Goal: Task Accomplishment & Management: Manage account settings

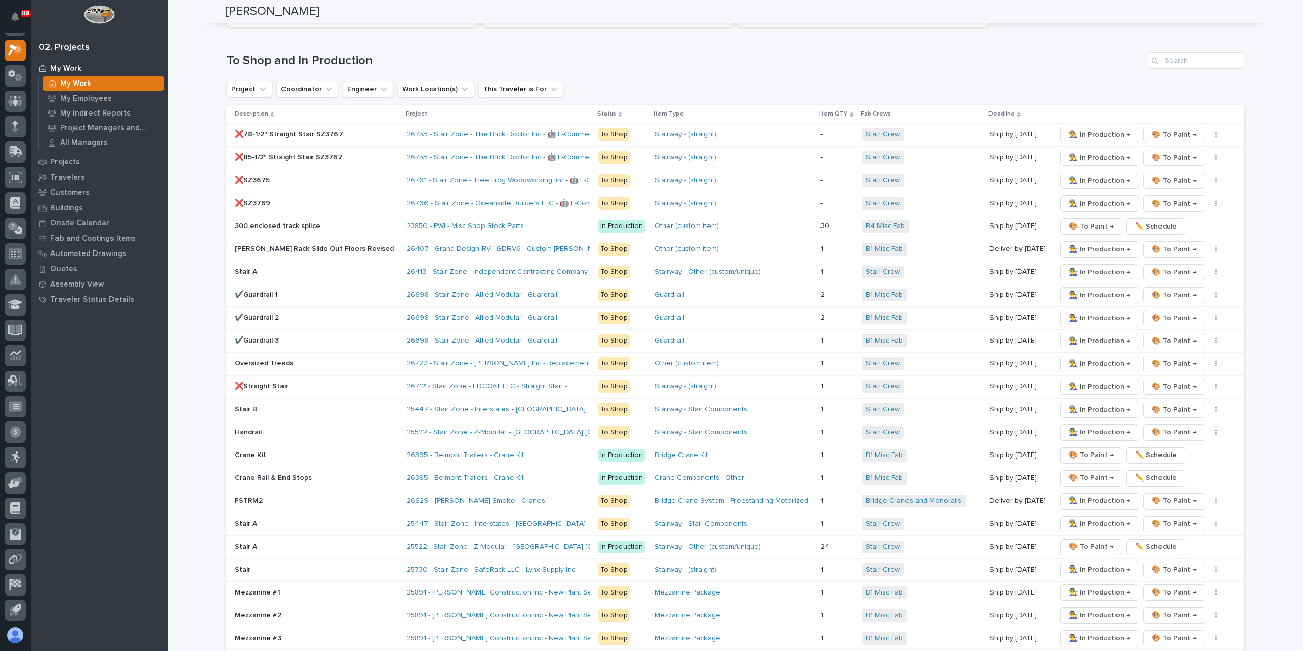
scroll to position [1830, 0]
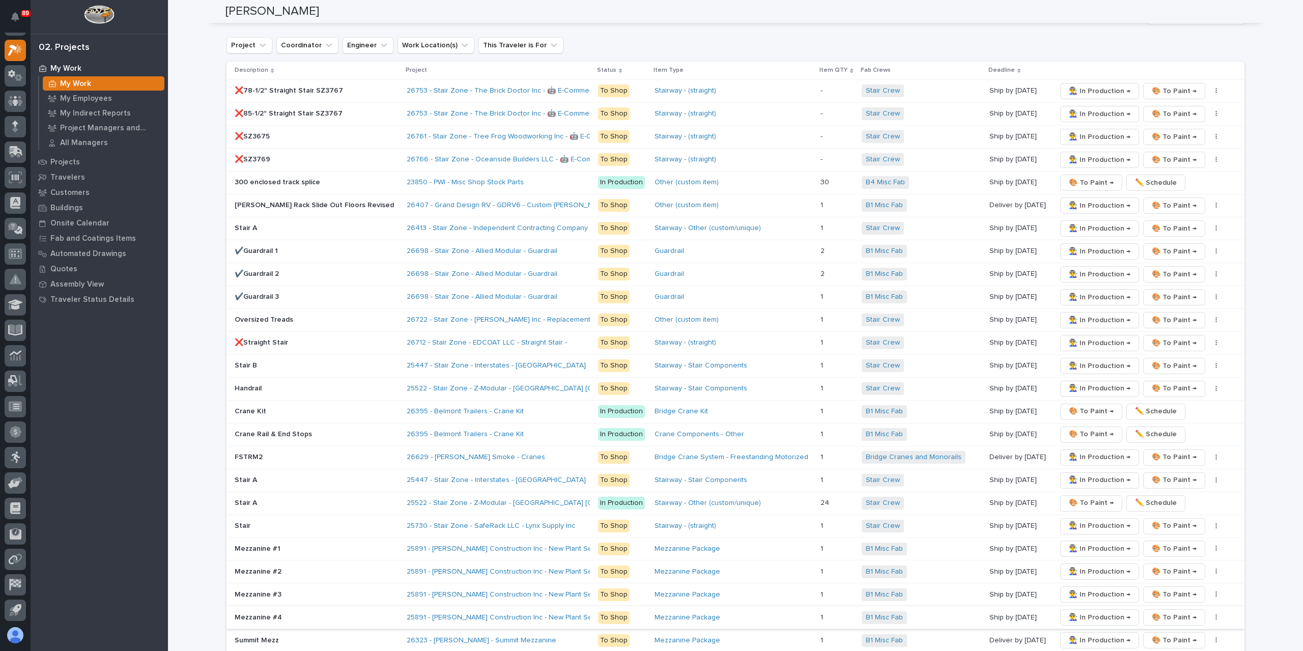
drag, startPoint x: 1174, startPoint y: 614, endPoint x: 1076, endPoint y: 583, distance: 103.0
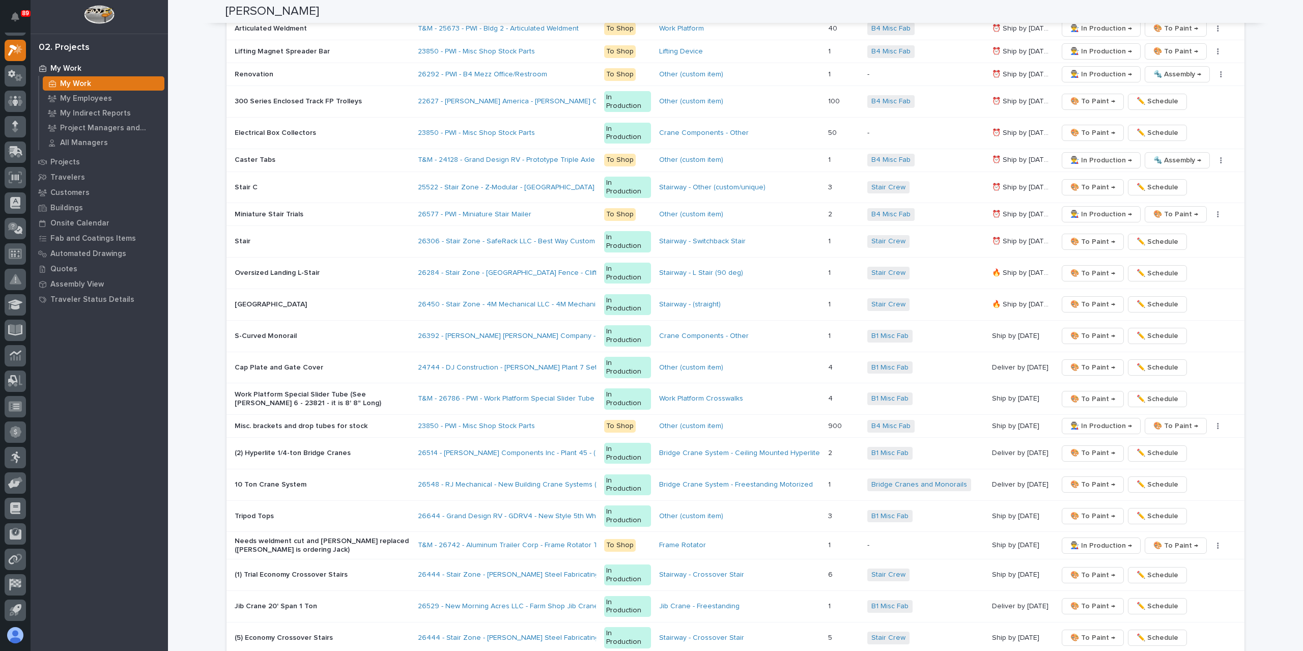
scroll to position [1937, 0]
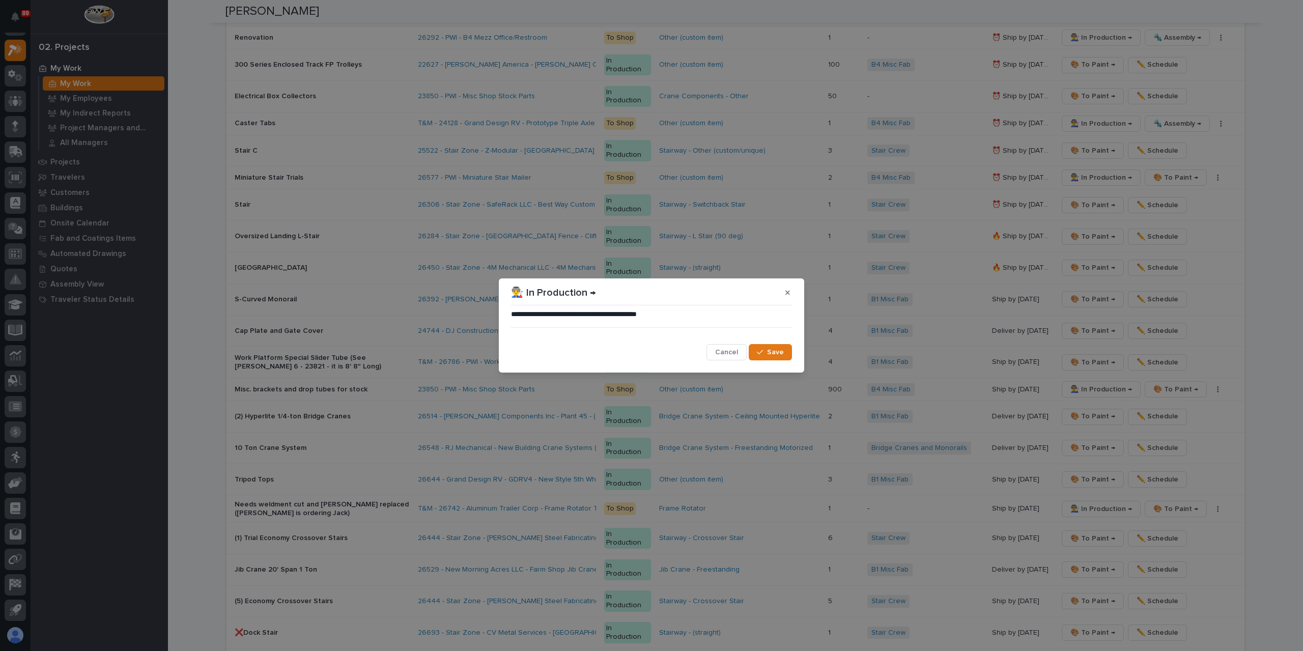
click at [780, 346] on button "Save" at bounding box center [769, 352] width 43 height 16
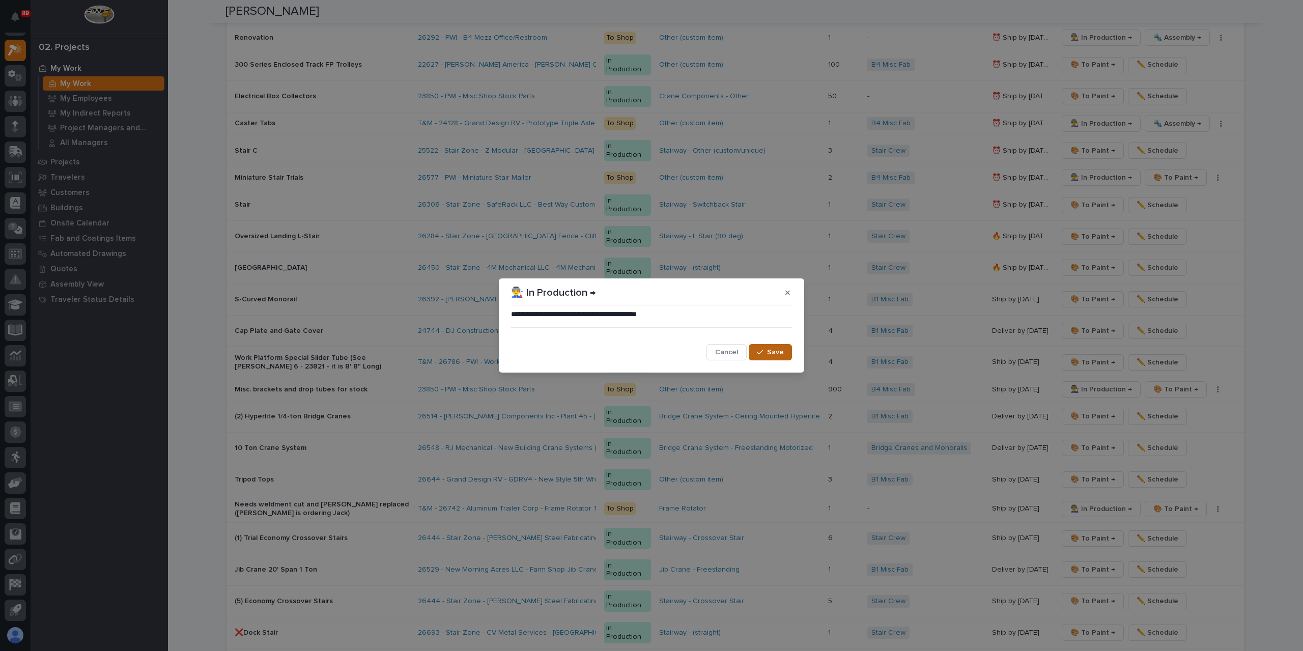
click at [778, 357] on button "Save" at bounding box center [769, 352] width 43 height 16
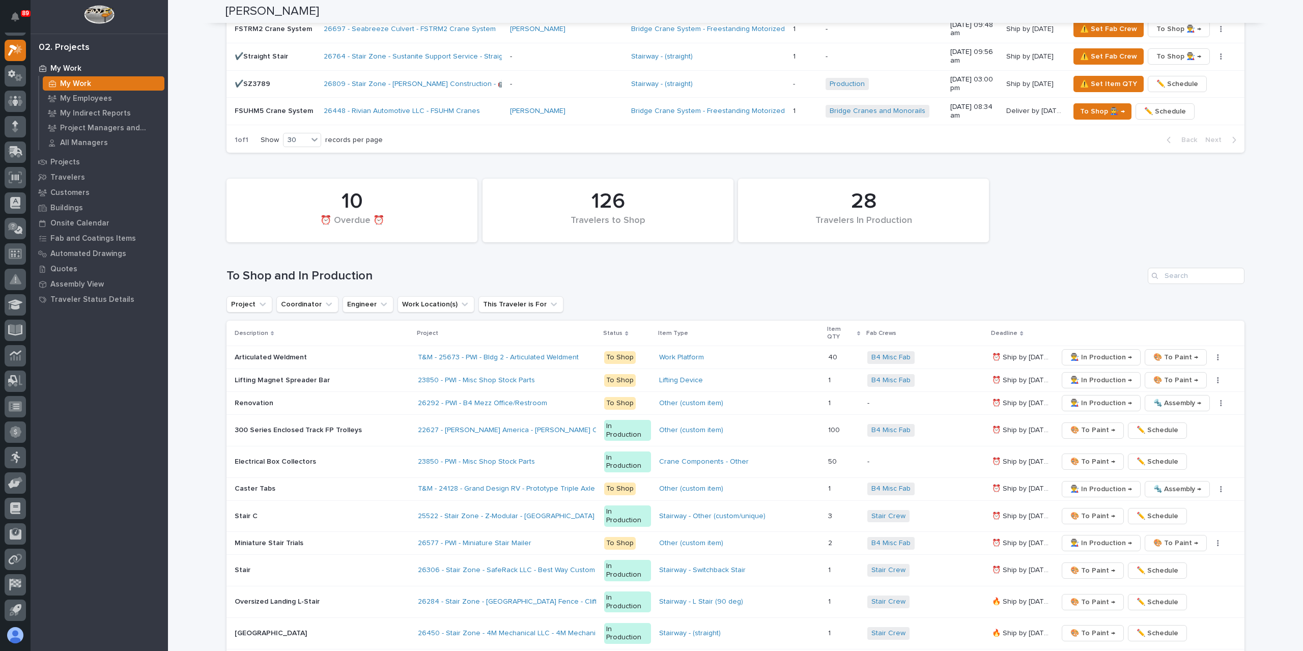
scroll to position [1530, 0]
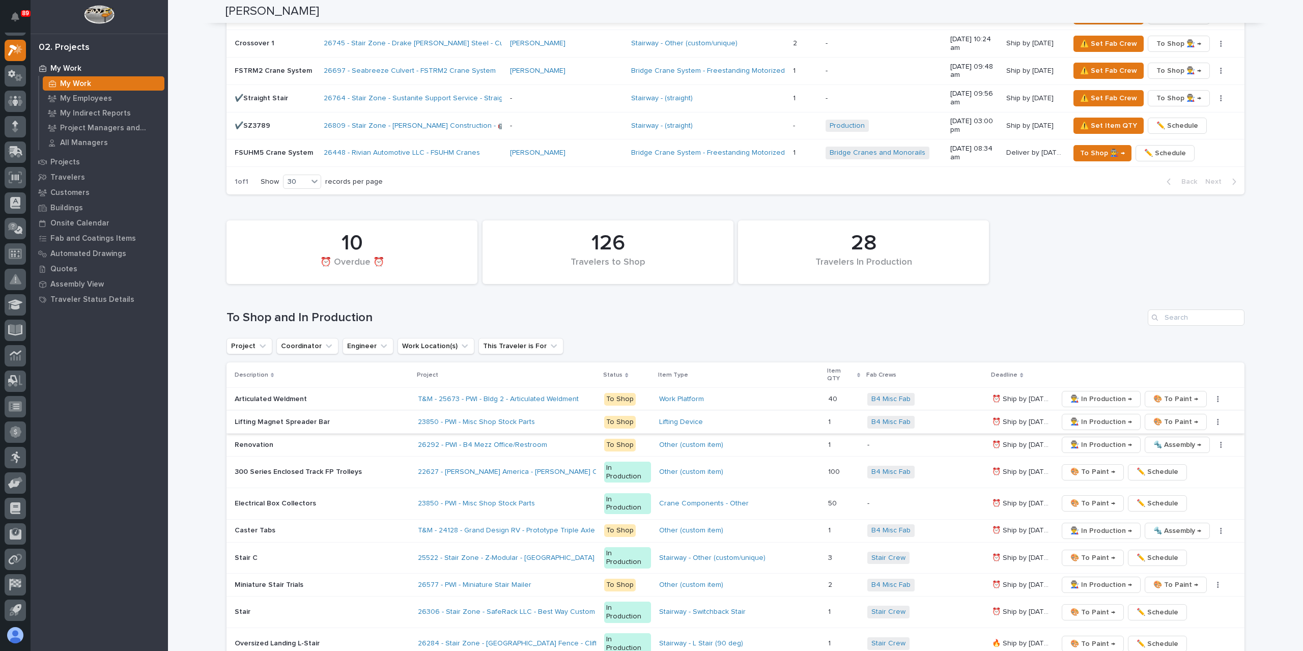
click at [1217, 418] on icon "button" at bounding box center [1218, 421] width 2 height 7
click at [1183, 428] on span "✏️ Schedule" at bounding box center [1177, 434] width 42 height 12
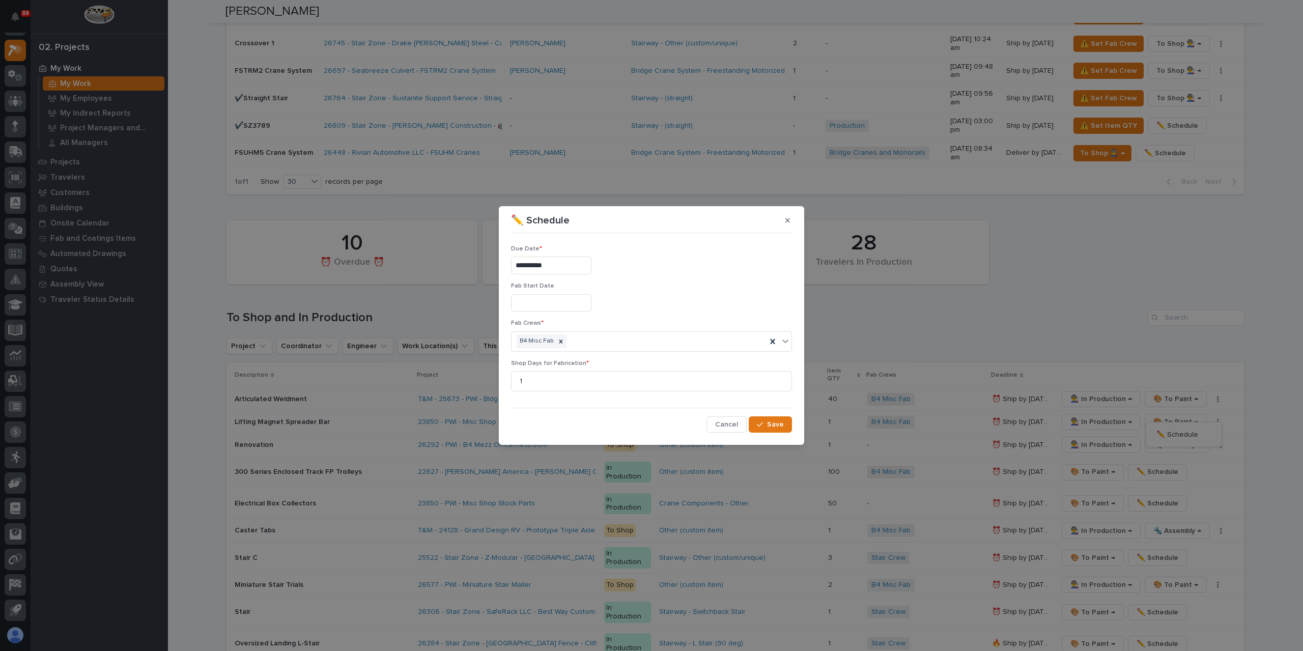
click at [574, 265] on input "**********" at bounding box center [551, 265] width 80 height 18
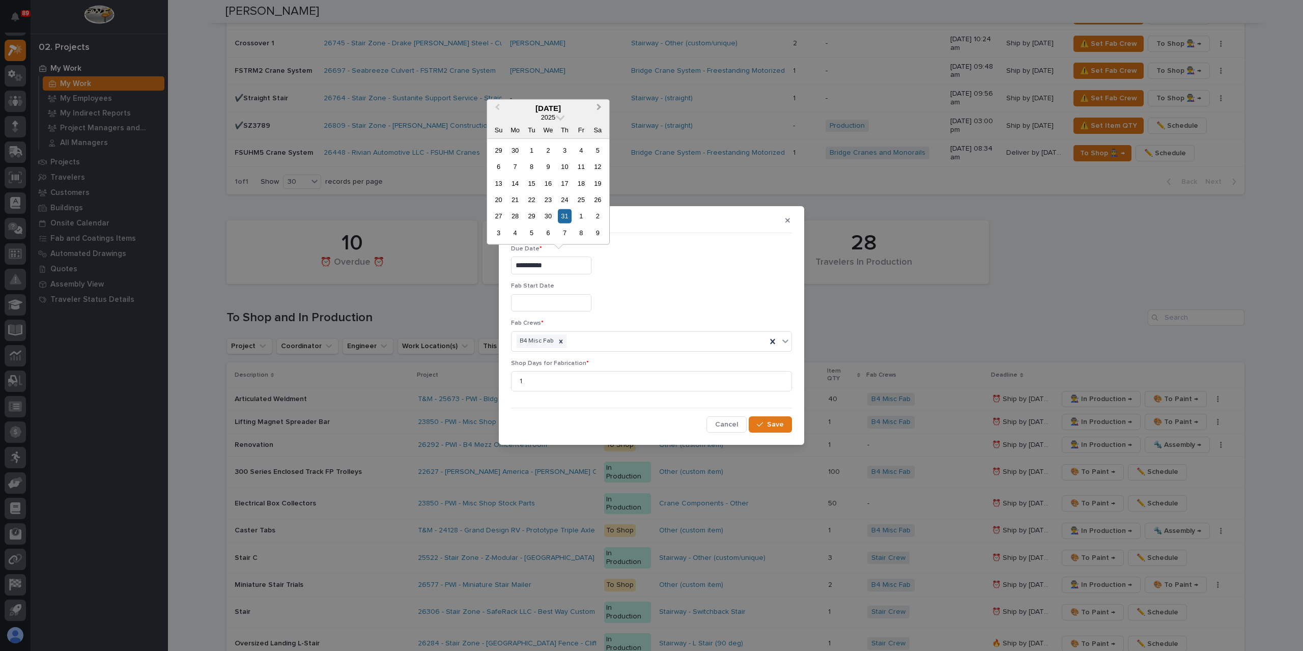
click at [597, 104] on button "Next Month" at bounding box center [600, 108] width 16 height 16
click at [577, 215] on div "3" at bounding box center [581, 216] width 14 height 14
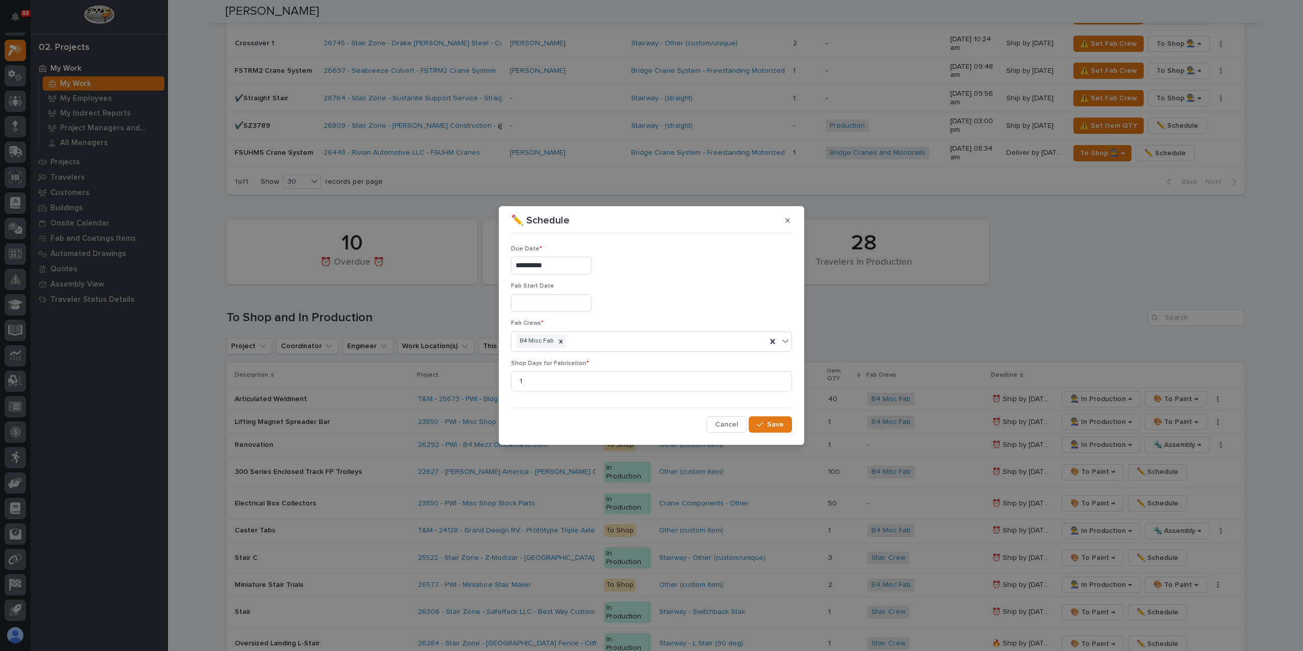
type input "**********"
click at [772, 426] on span "Save" at bounding box center [775, 424] width 17 height 9
